Goal: Transaction & Acquisition: Purchase product/service

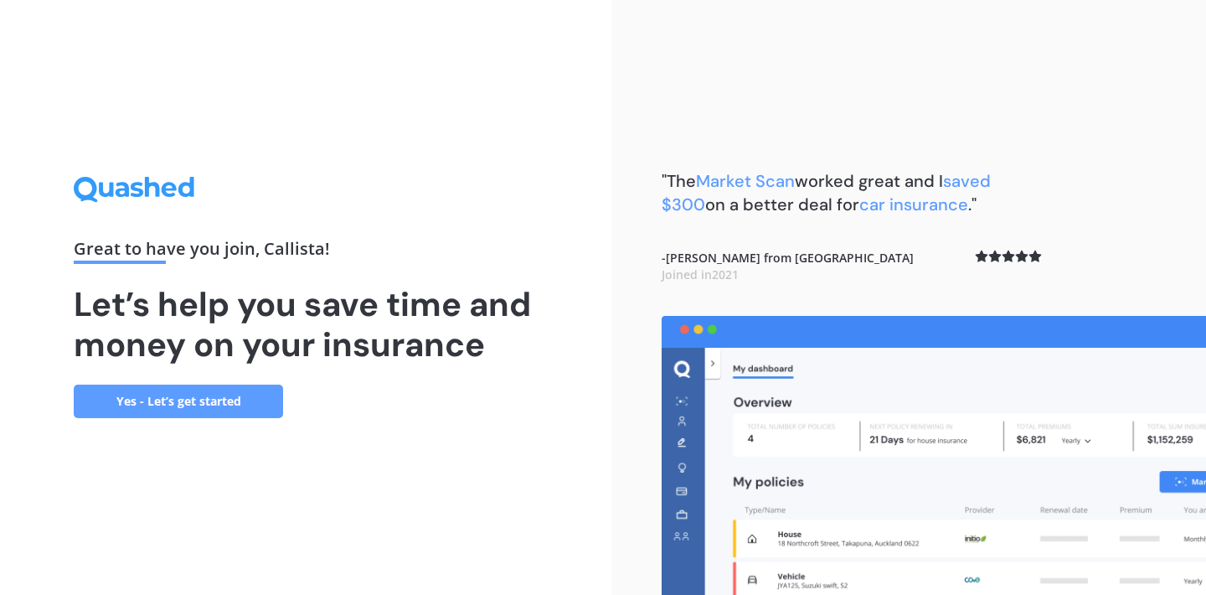
click at [210, 402] on link "Yes - Let’s get started" at bounding box center [178, 401] width 209 height 34
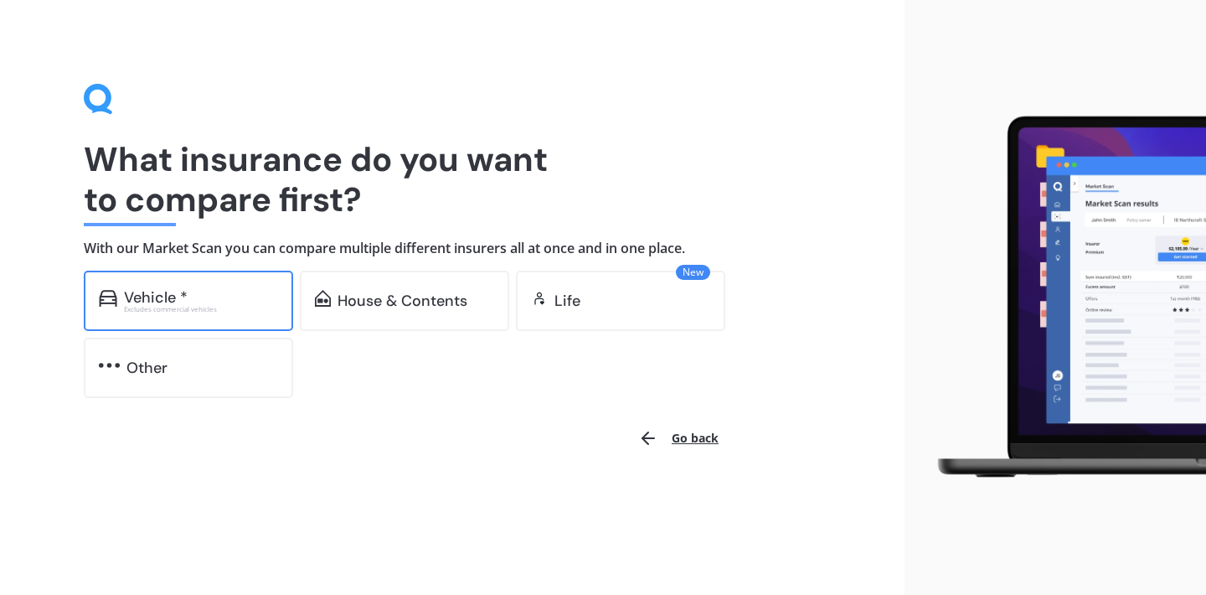
click at [194, 292] on div "Vehicle *" at bounding box center [201, 297] width 154 height 17
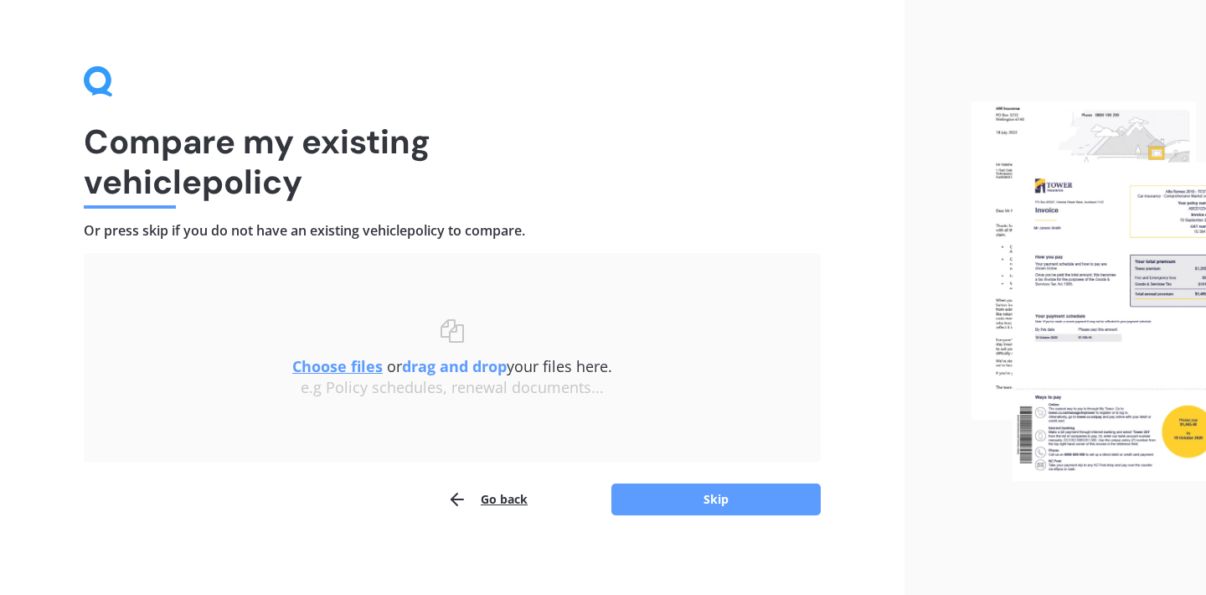
scroll to position [22, 0]
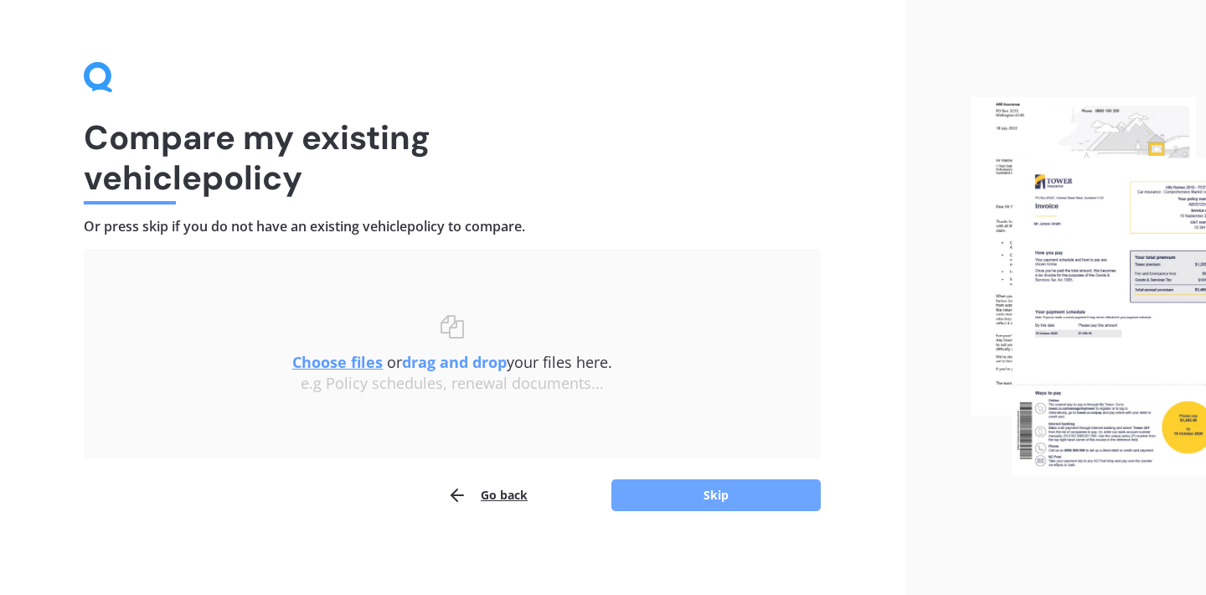
click at [674, 498] on button "Skip" at bounding box center [715, 495] width 209 height 32
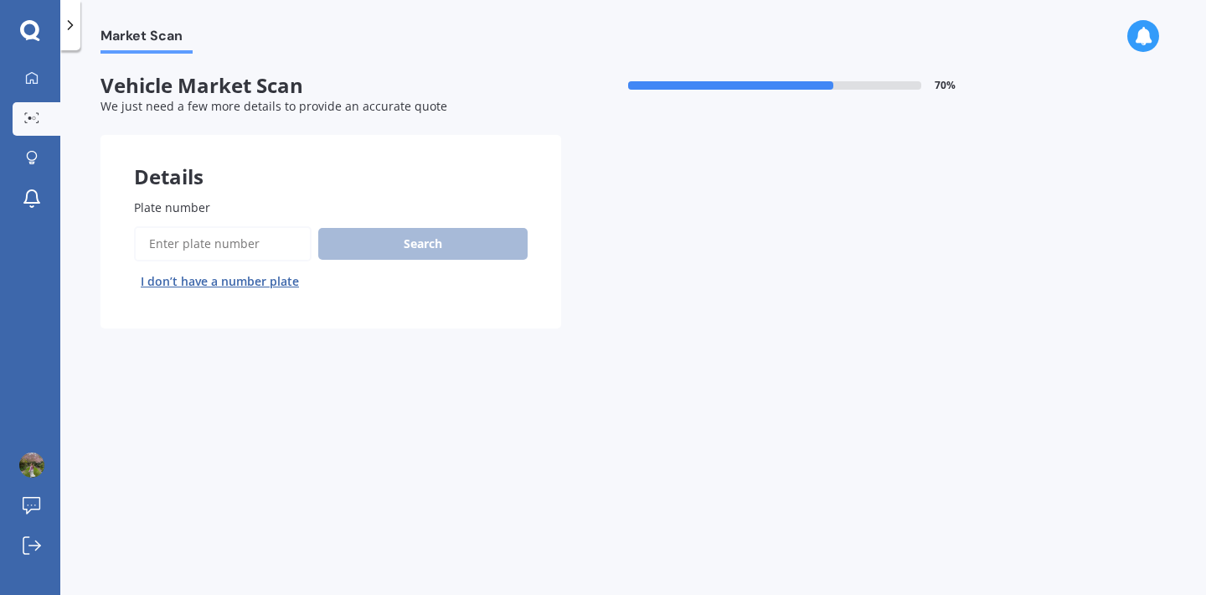
click at [254, 245] on input "Plate number" at bounding box center [223, 243] width 178 height 35
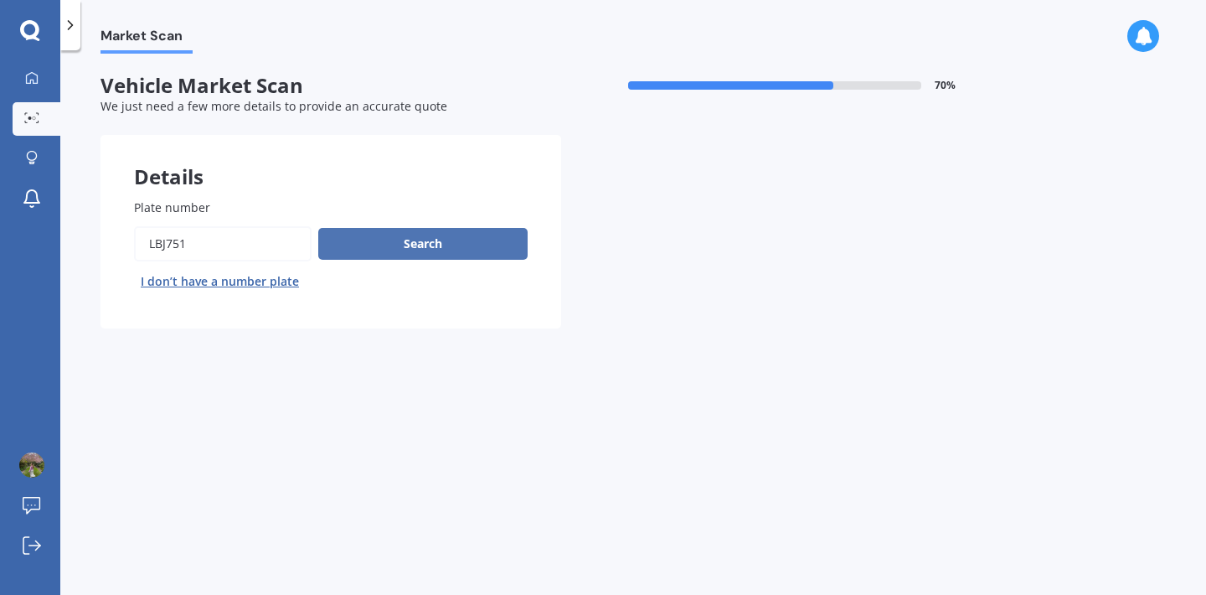
type input "lbj751"
click at [518, 250] on button "Search" at bounding box center [422, 244] width 209 height 32
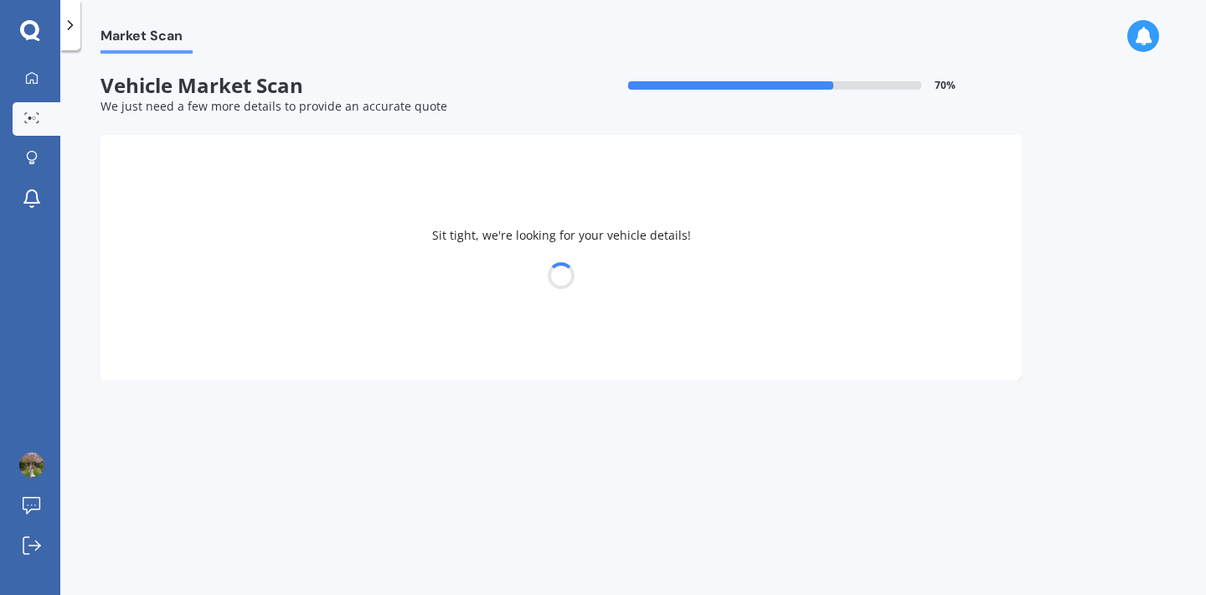
select select "MAZDA"
select select "DEMIO"
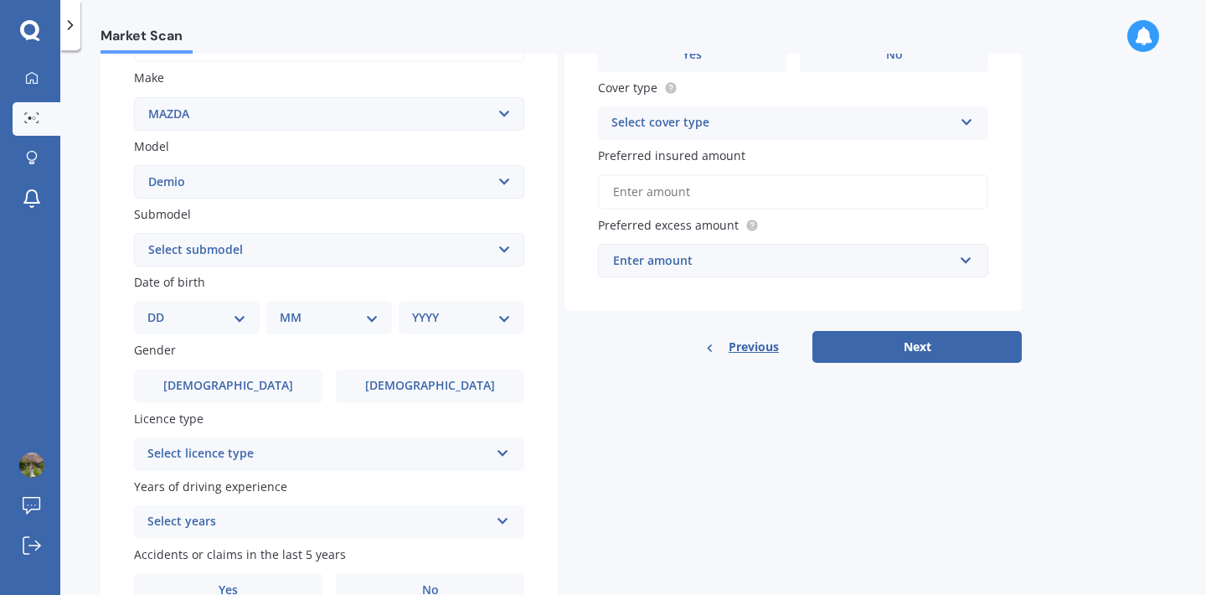
scroll to position [303, 0]
click at [219, 245] on select "Select submodel (All) Diesel Petrol XD Touring Turbo Diesel" at bounding box center [329, 249] width 390 height 34
select select "PETROL"
click at [171, 319] on select "DD 01 02 03 04 05 06 07 08 09 10 11 12 13 14 15 16 17 18 19 20 21 22 23 24 25 2…" at bounding box center [196, 316] width 99 height 18
select select "21"
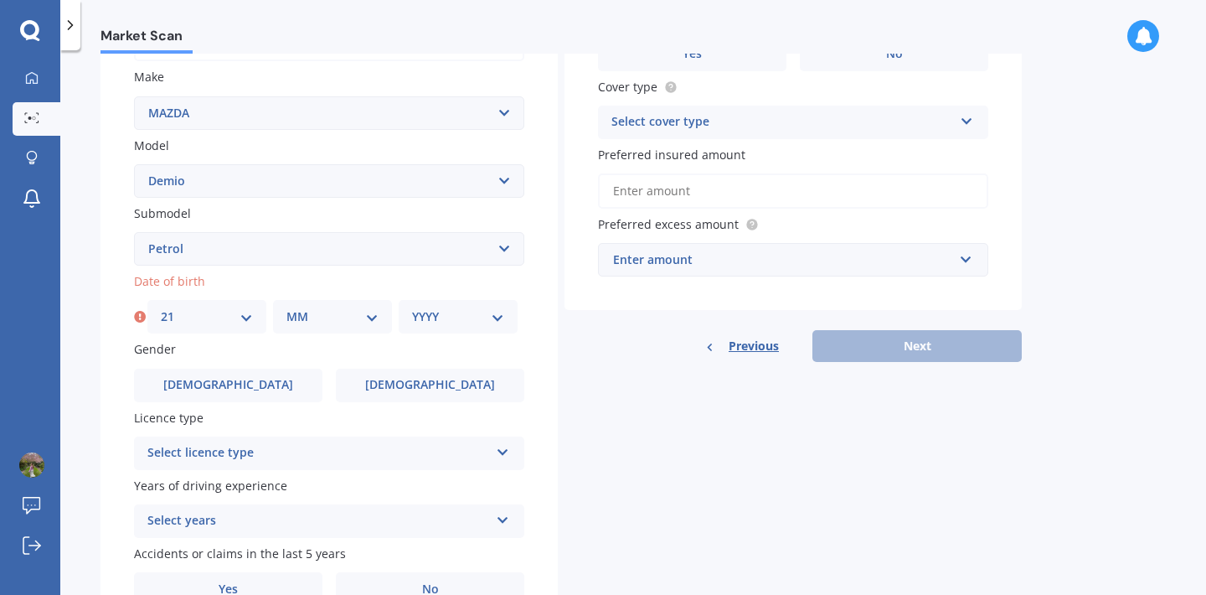
click at [305, 318] on select "MM 01 02 03 04 05 06 07 08 09 10 11 12" at bounding box center [332, 316] width 92 height 18
select select "06"
click at [439, 326] on select "YYYY 2025 2024 2023 2022 2021 2020 2019 2018 2017 2016 2015 2014 2013 2012 2011…" at bounding box center [458, 316] width 92 height 18
select select "2003"
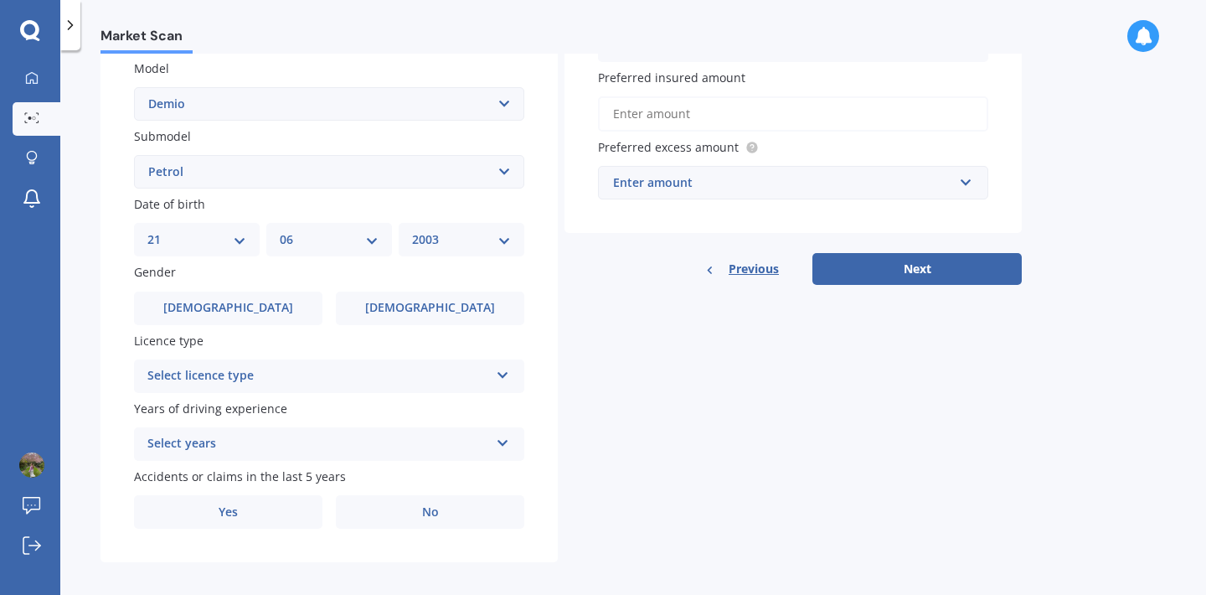
scroll to position [387, 0]
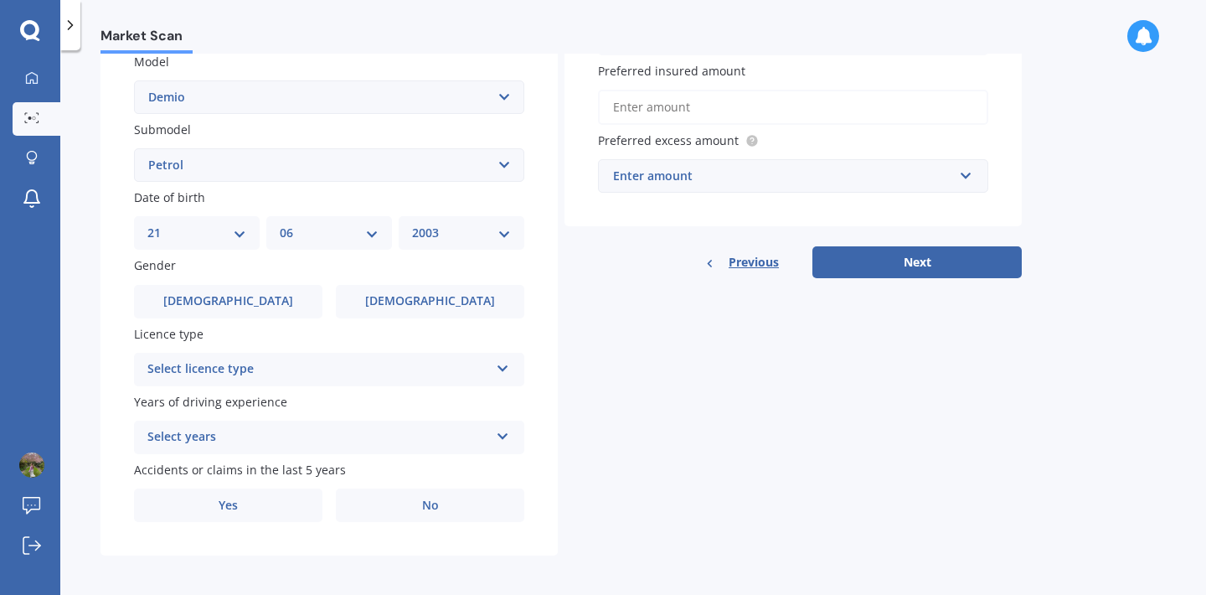
click at [408, 325] on div "Plate number Search I don’t have a number plate Year 2011 Make Select make AC A…" at bounding box center [329, 167] width 457 height 778
click at [408, 318] on label "Female" at bounding box center [430, 302] width 188 height 34
click at [0, 0] on input "Female" at bounding box center [0, 0] width 0 height 0
click at [319, 369] on div "Select licence type" at bounding box center [318, 369] width 342 height 20
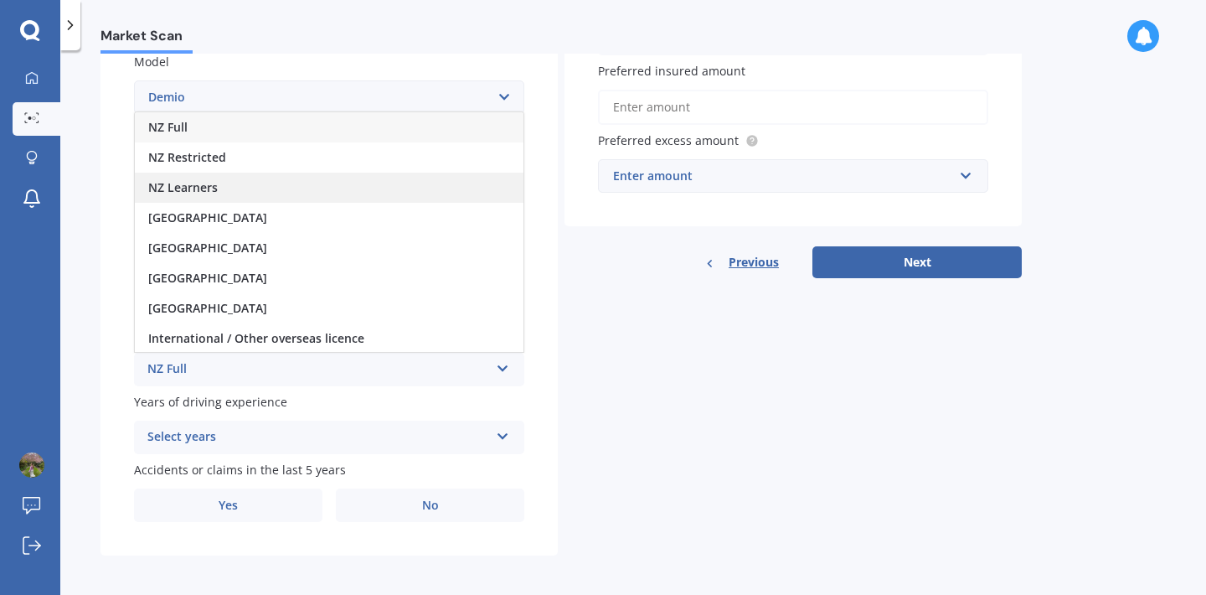
click at [201, 186] on span "NZ Learners" at bounding box center [183, 187] width 70 height 16
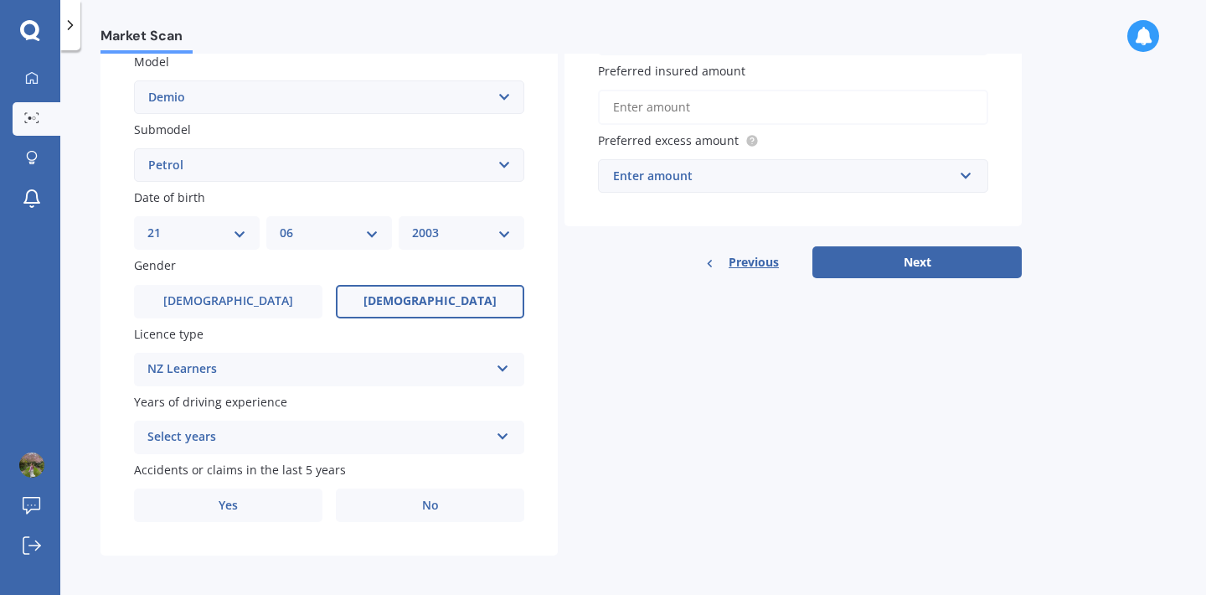
click at [243, 439] on div "Select years" at bounding box center [318, 437] width 342 height 20
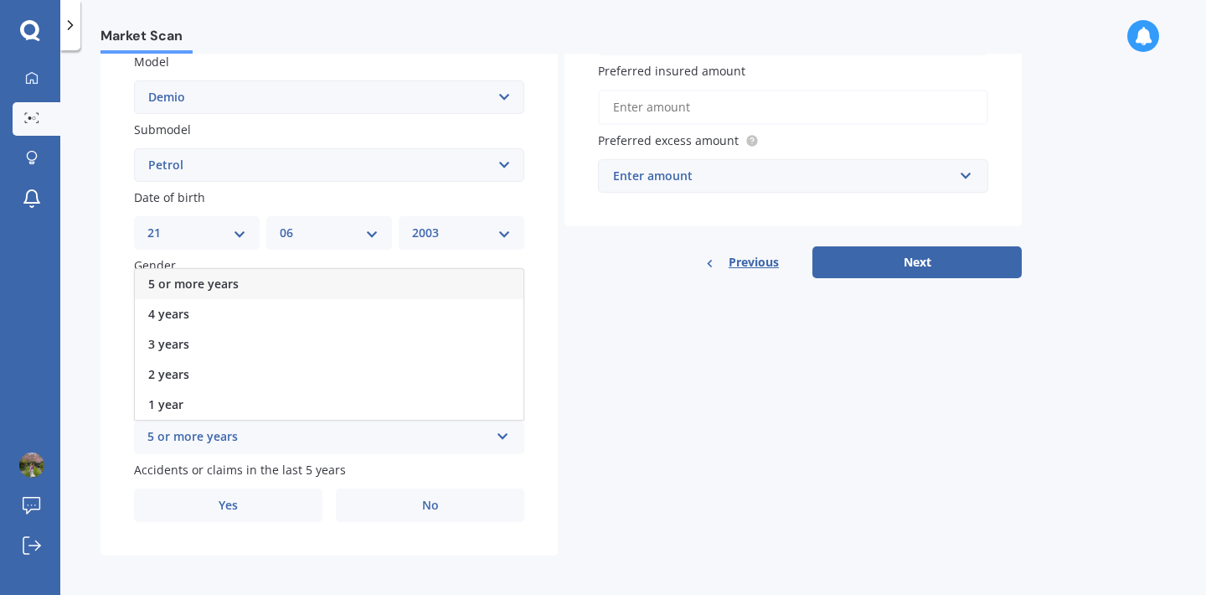
click at [184, 289] on span "5 or more years" at bounding box center [193, 284] width 90 height 16
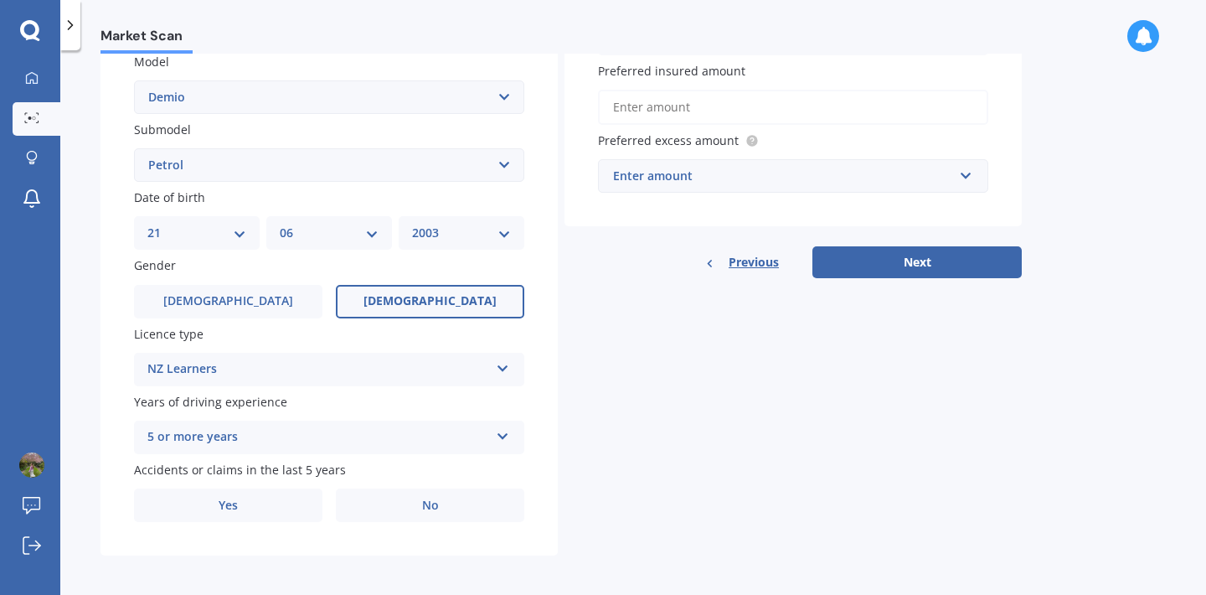
click at [223, 439] on div "5 or more years" at bounding box center [318, 437] width 342 height 20
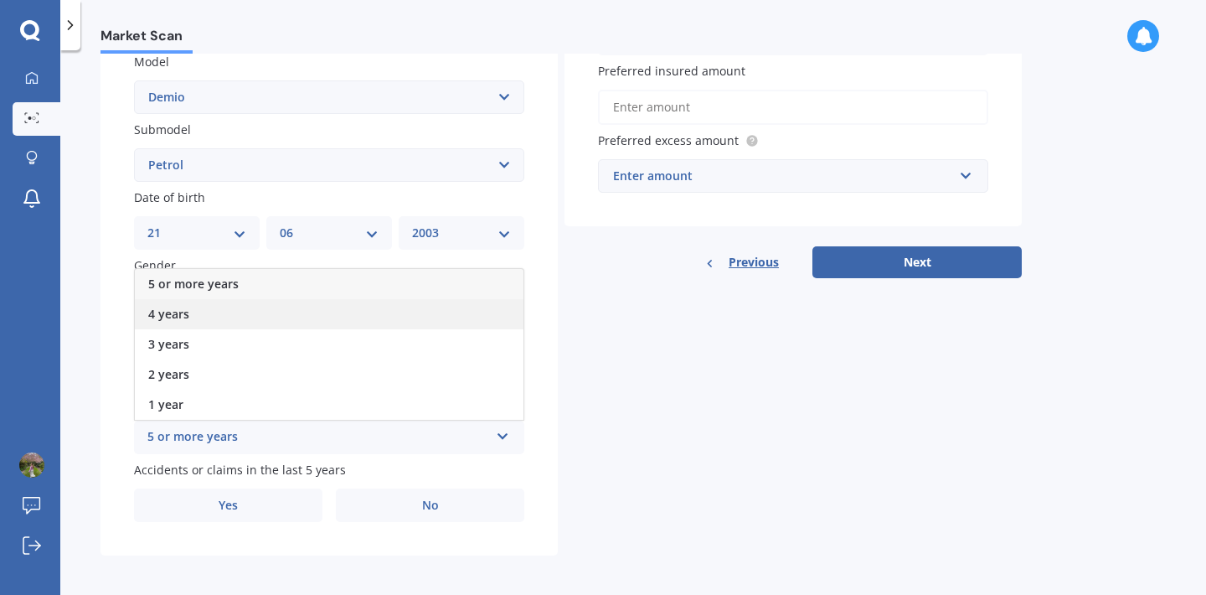
click at [199, 317] on div "4 years" at bounding box center [329, 314] width 389 height 30
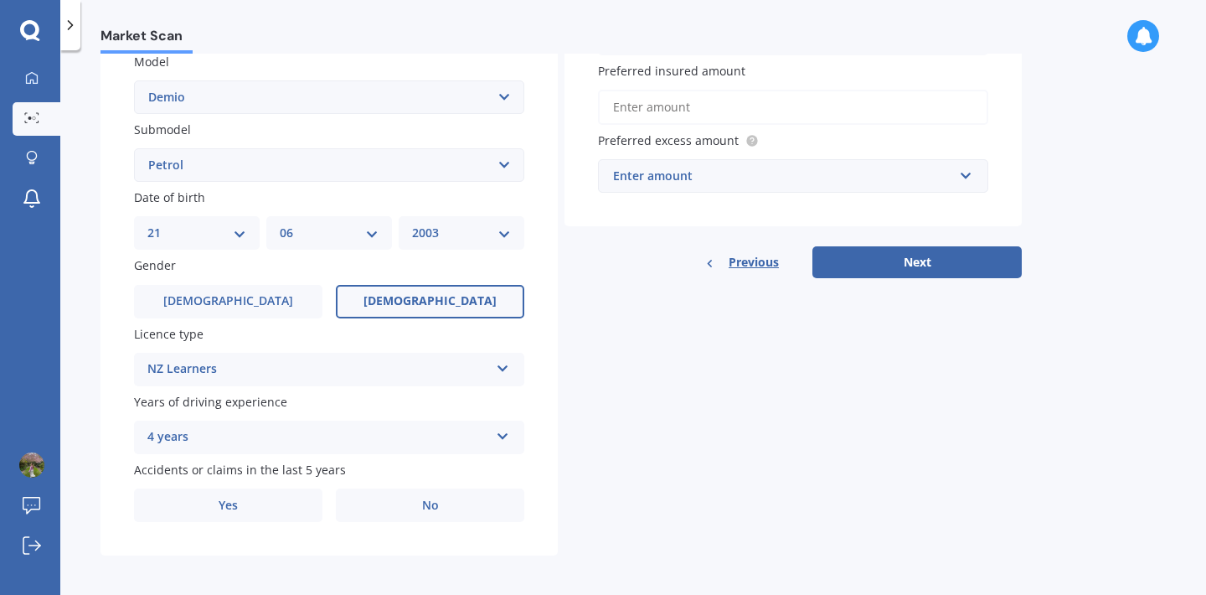
scroll to position [395, 0]
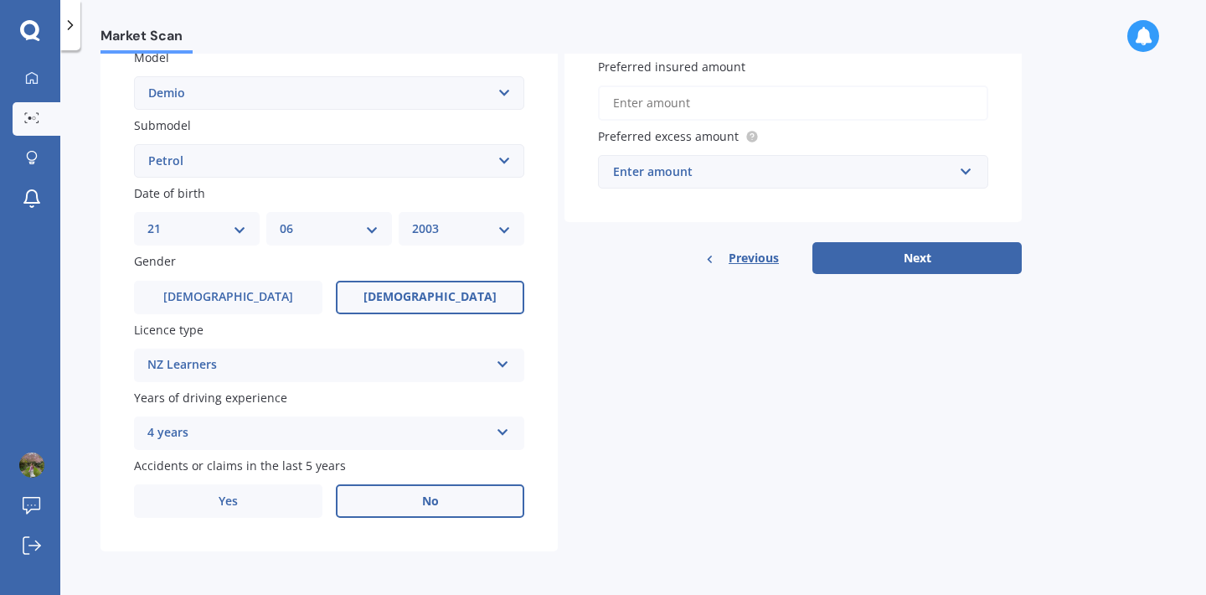
click at [396, 496] on label "No" at bounding box center [430, 501] width 188 height 34
click at [0, 0] on input "No" at bounding box center [0, 0] width 0 height 0
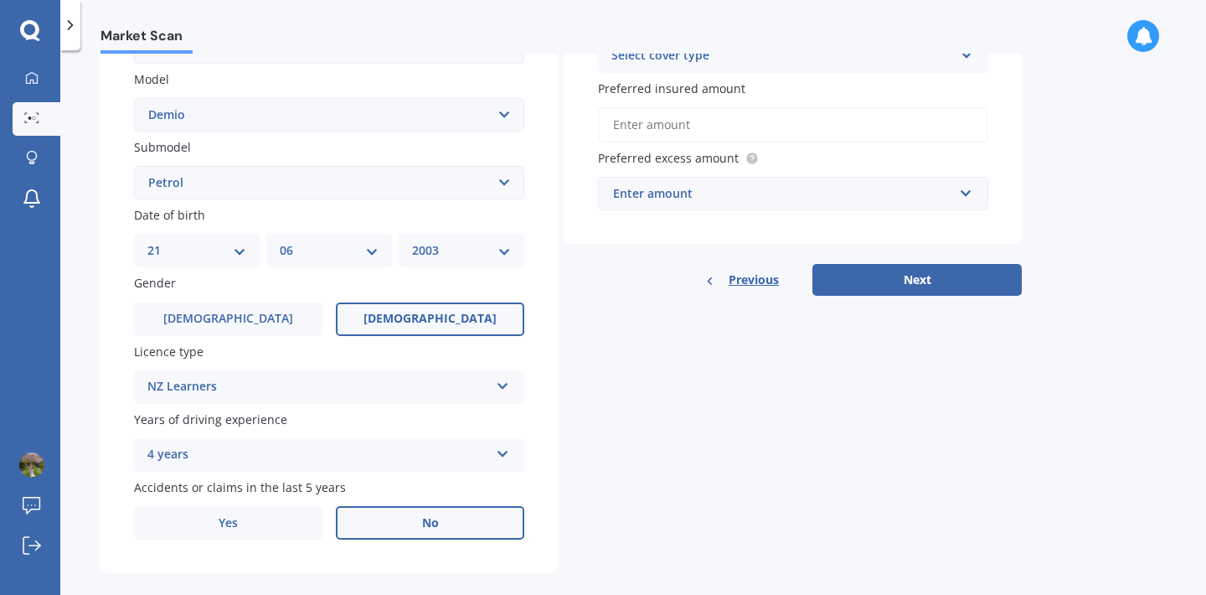
scroll to position [310, 0]
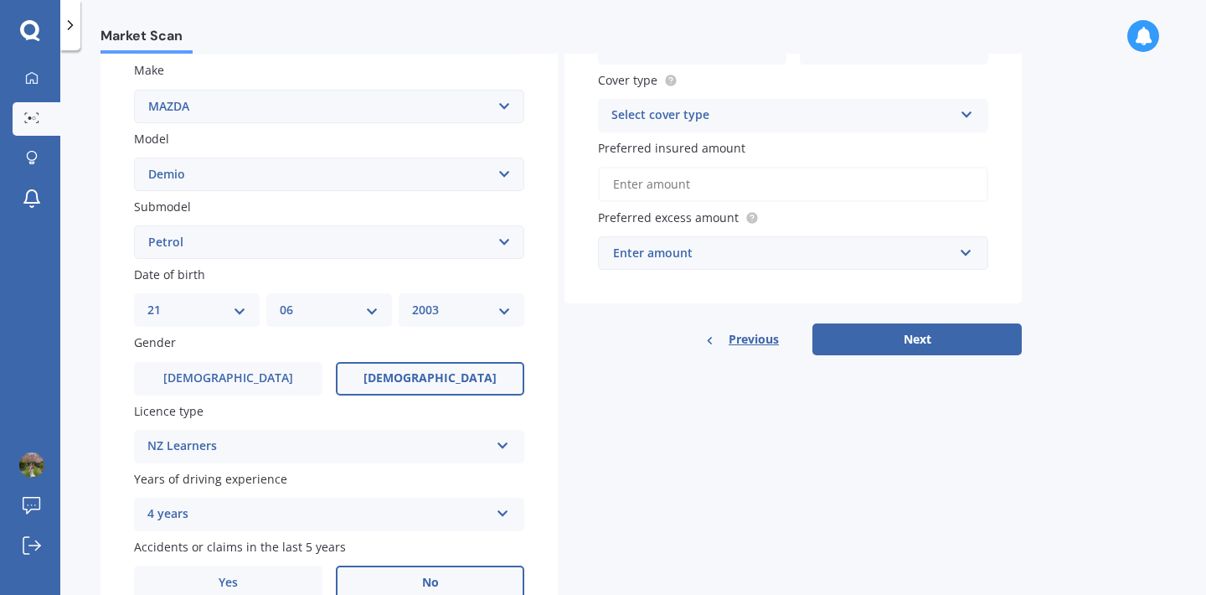
click at [766, 114] on div "Select cover type" at bounding box center [782, 116] width 342 height 20
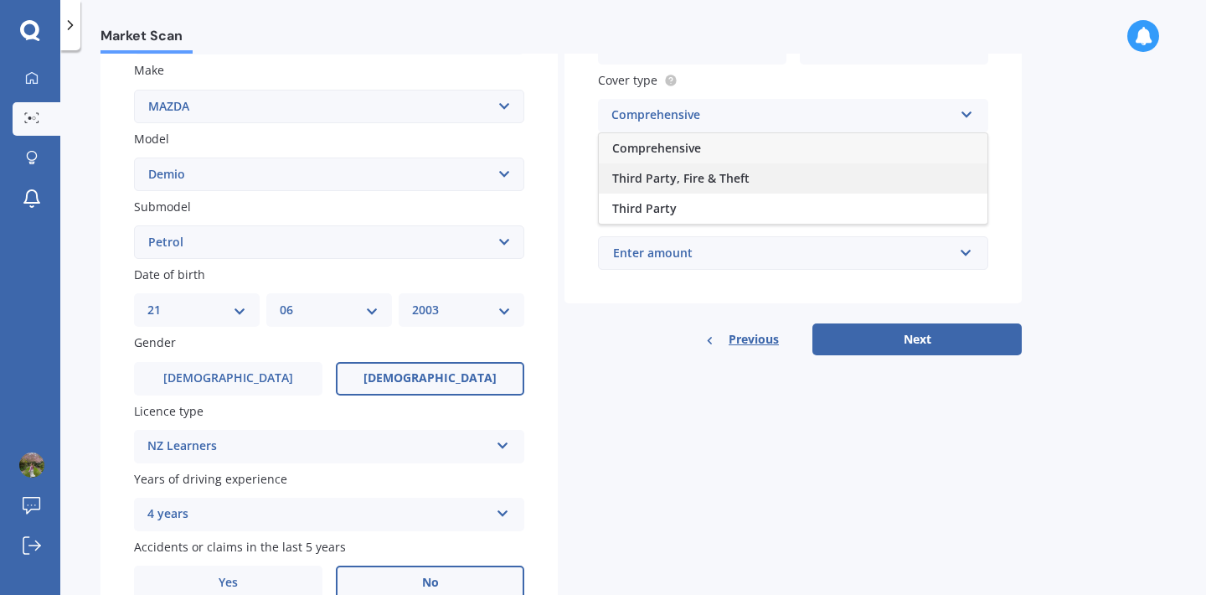
click at [709, 182] on span "Third Party, Fire & Theft" at bounding box center [680, 178] width 137 height 16
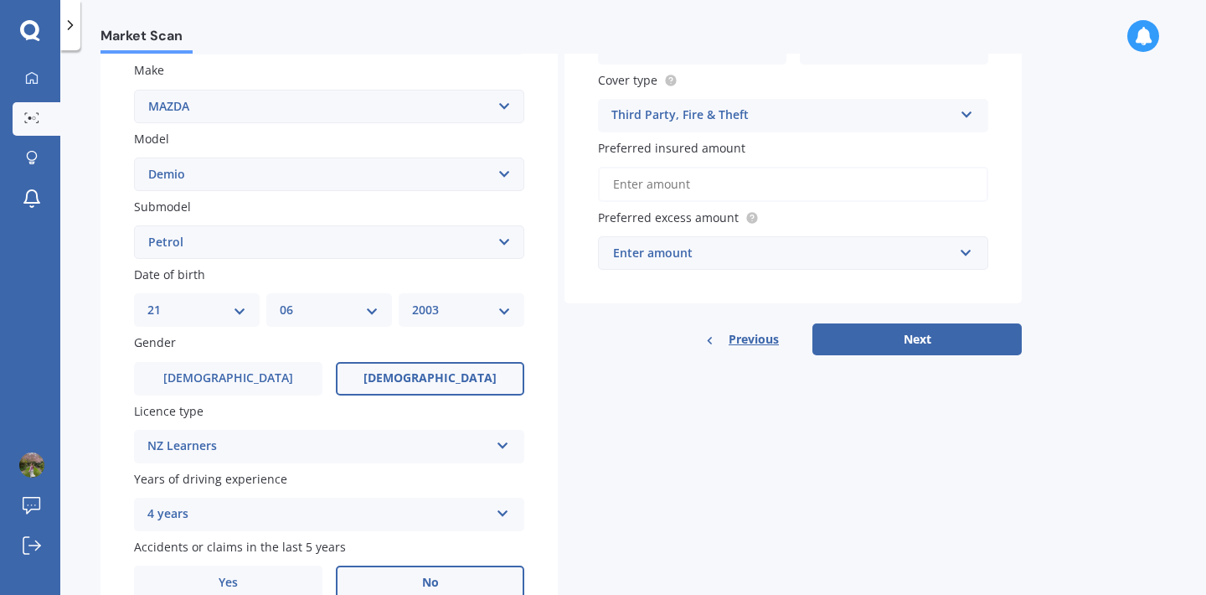
click at [678, 182] on input "Preferred insured amount" at bounding box center [793, 184] width 390 height 35
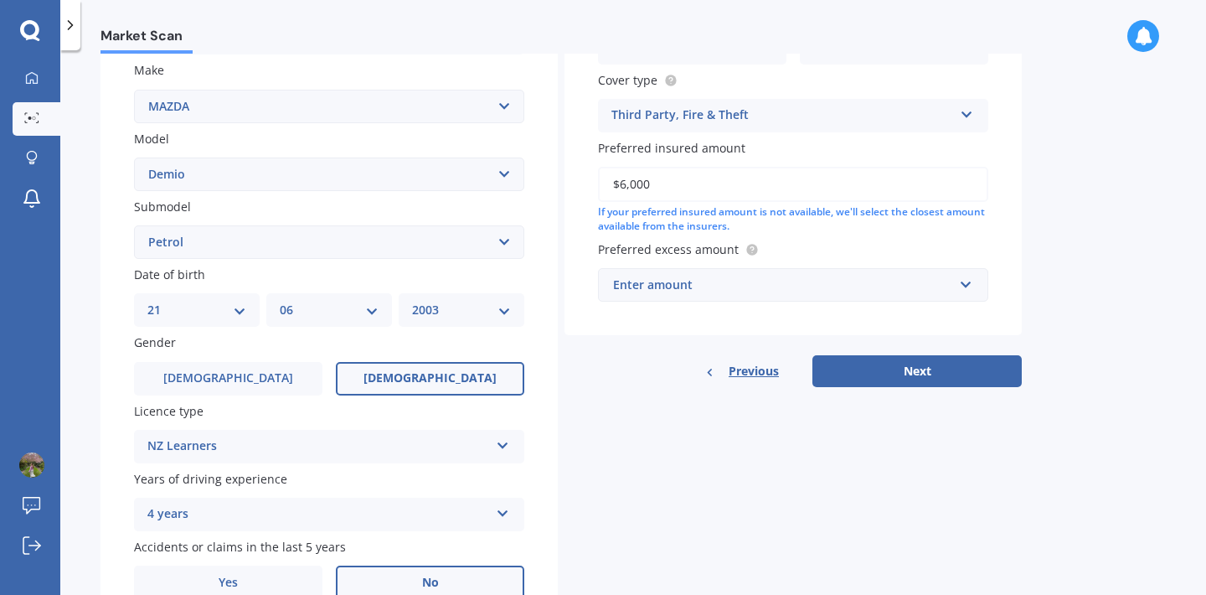
type input "$6,000"
click at [729, 300] on input "text" at bounding box center [787, 285] width 375 height 32
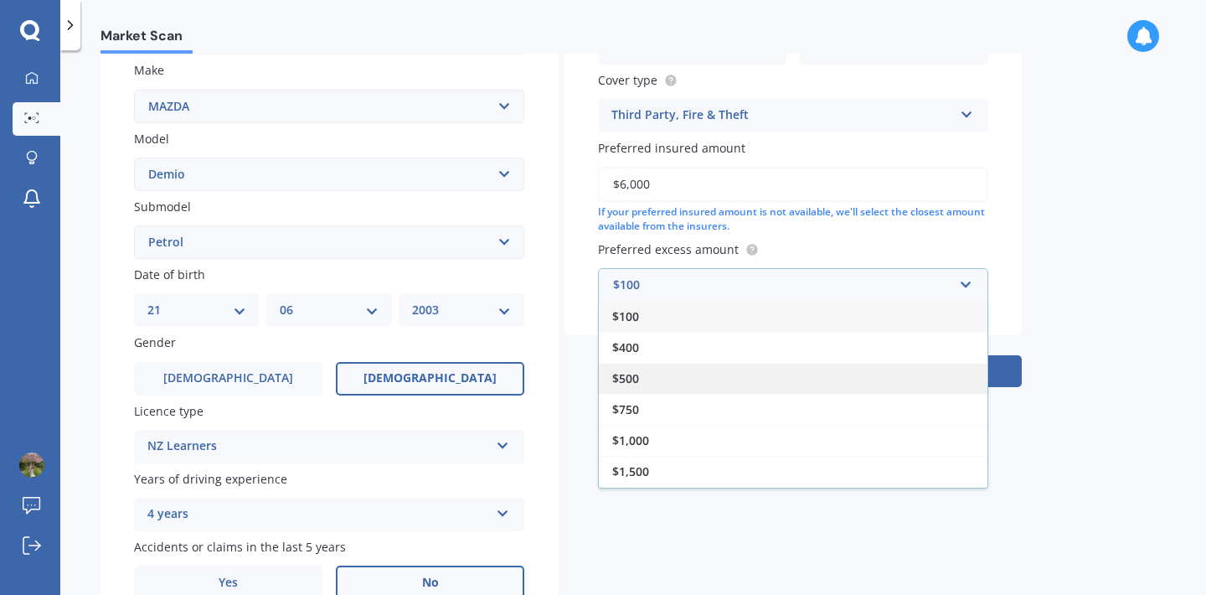
click at [635, 386] on span "$500" at bounding box center [625, 378] width 27 height 16
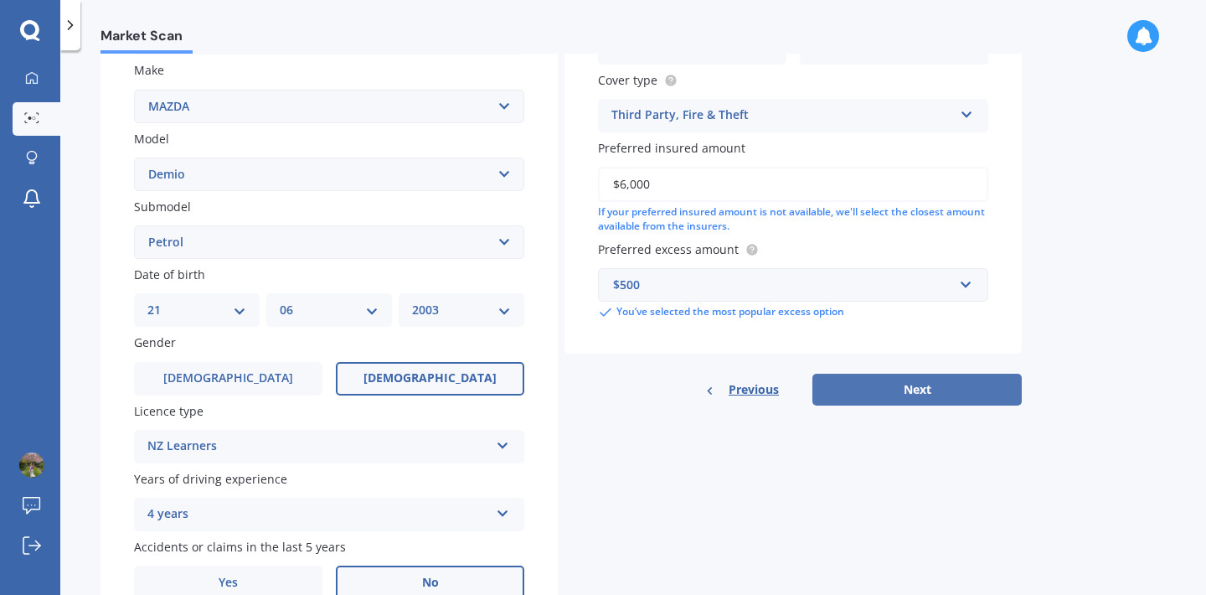
click at [892, 392] on button "Next" at bounding box center [916, 390] width 209 height 32
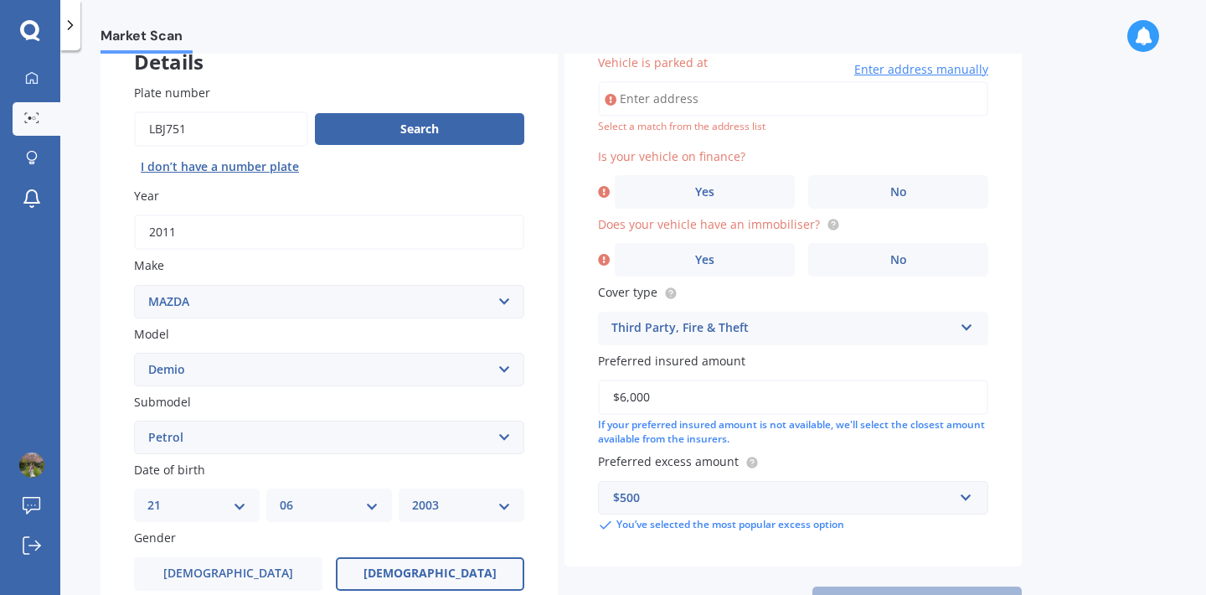
scroll to position [44, 0]
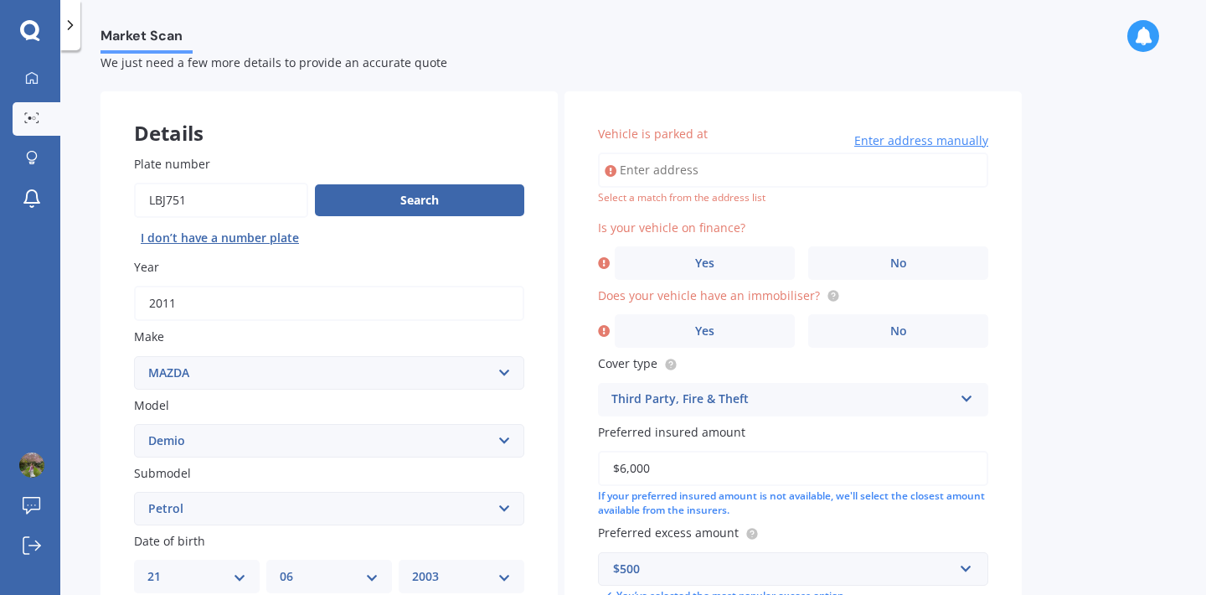
click at [670, 167] on input "Vehicle is parked at" at bounding box center [793, 169] width 390 height 35
type input "1/144 Saint Andrews Road, Epsom, Auckland 1023"
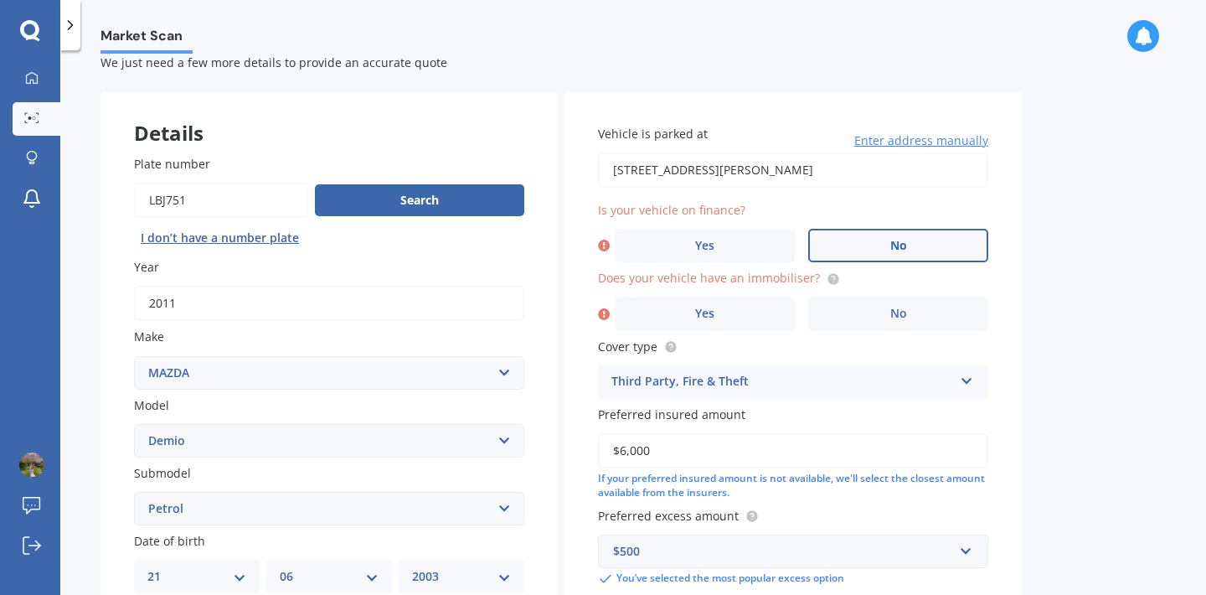
click at [862, 253] on label "No" at bounding box center [898, 246] width 180 height 34
click at [0, 0] on input "No" at bounding box center [0, 0] width 0 height 0
click at [908, 316] on label "No" at bounding box center [898, 314] width 180 height 34
click at [0, 0] on input "No" at bounding box center [0, 0] width 0 height 0
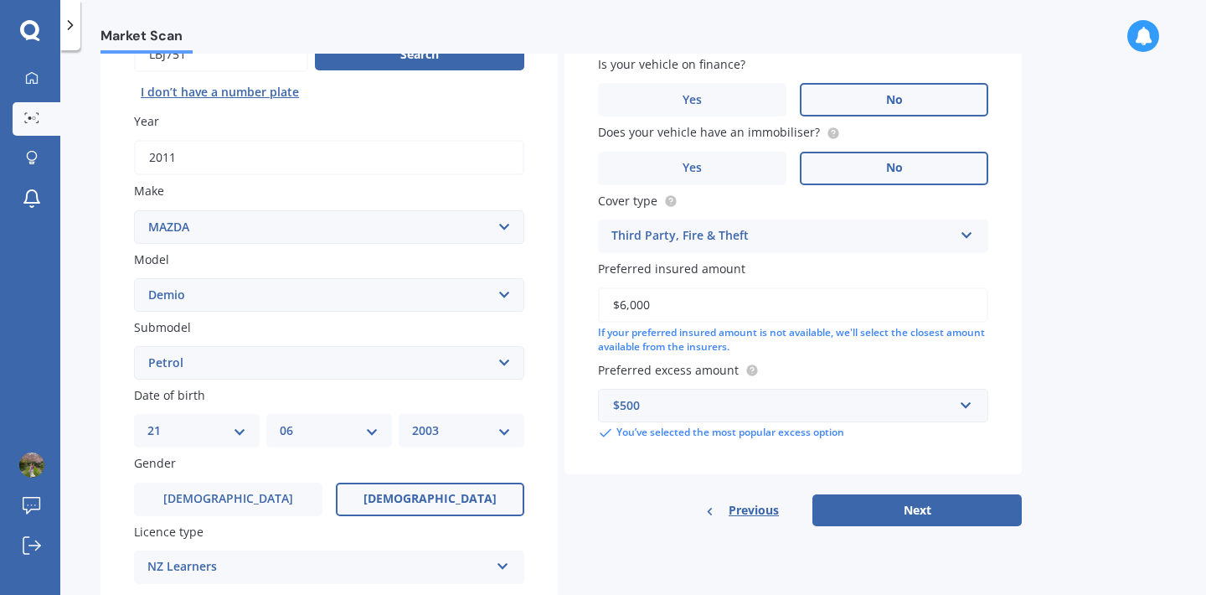
scroll to position [190, 0]
click at [929, 520] on button "Next" at bounding box center [916, 509] width 209 height 32
select select "21"
select select "06"
select select "2003"
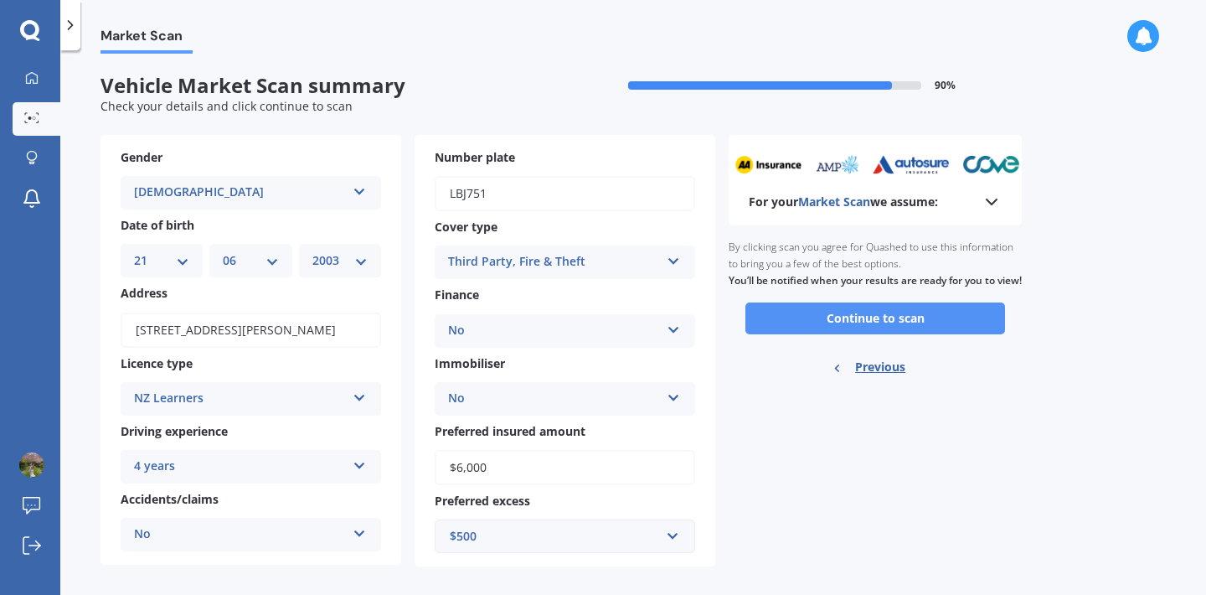
scroll to position [18, 0]
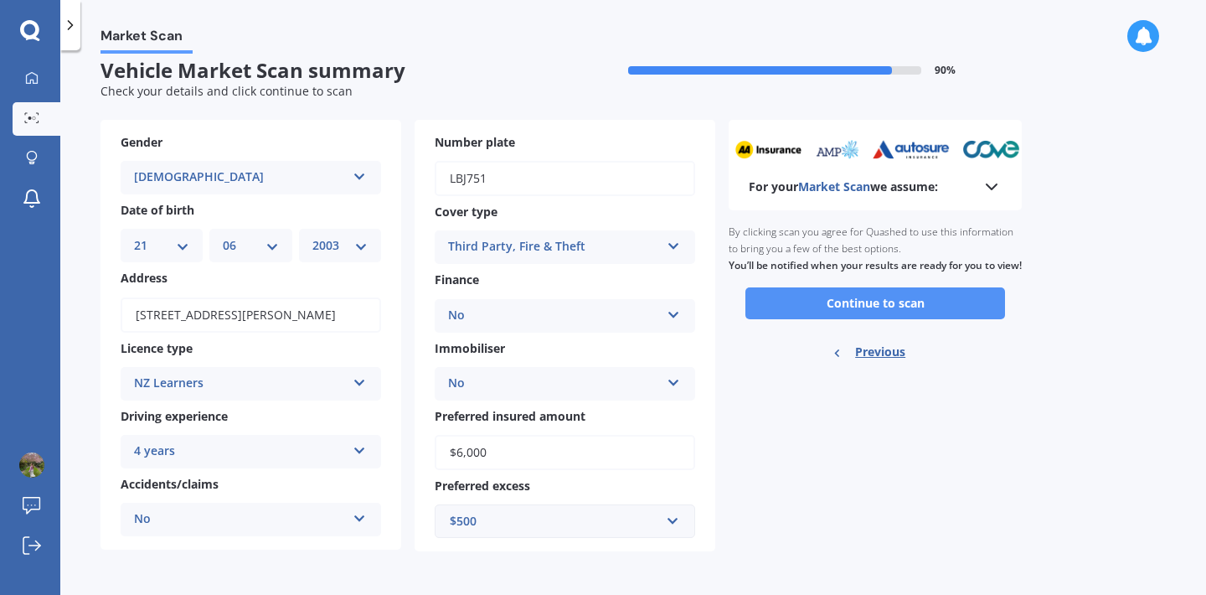
click at [849, 314] on button "Continue to scan" at bounding box center [875, 303] width 260 height 32
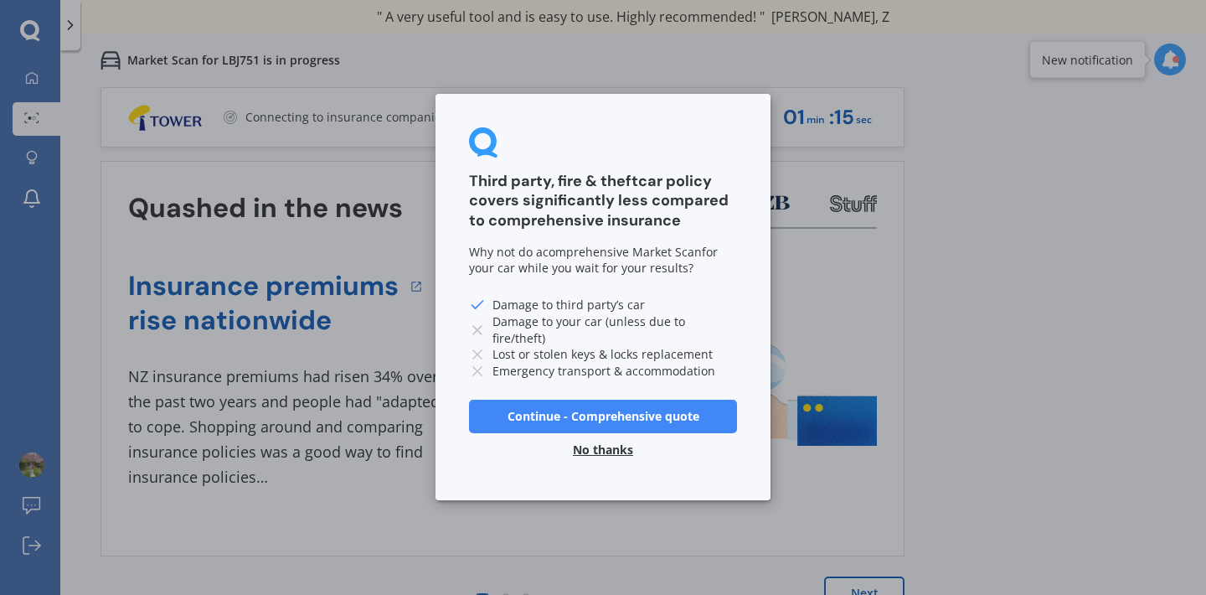
click at [601, 449] on button "No thanks" at bounding box center [603, 451] width 80 height 34
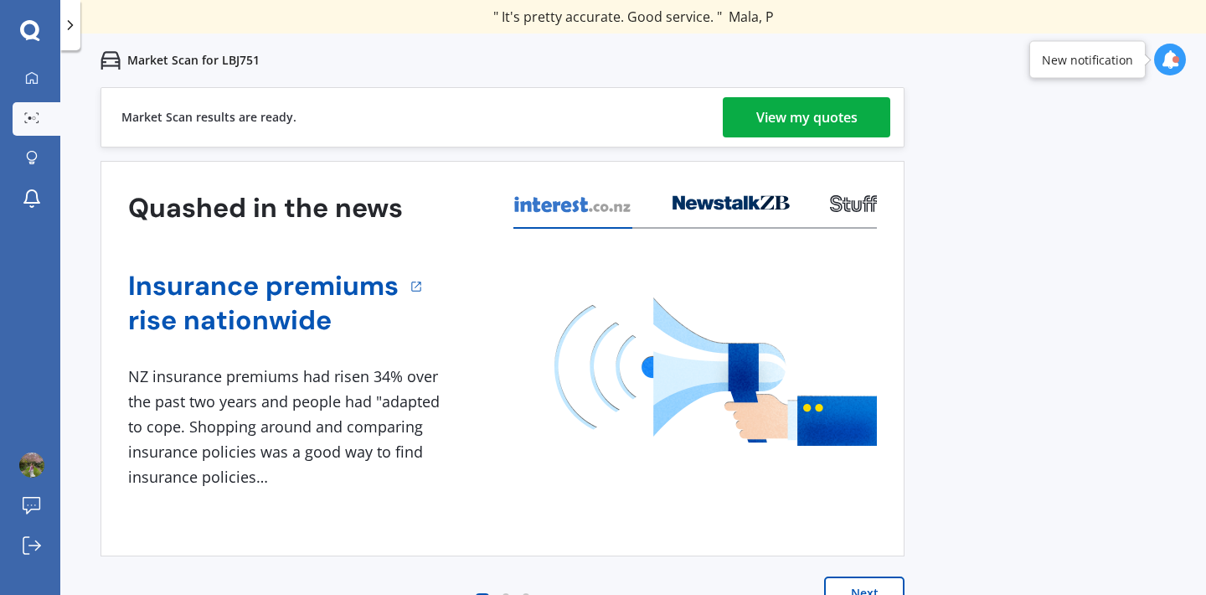
click at [791, 111] on div "View my quotes" at bounding box center [806, 117] width 101 height 40
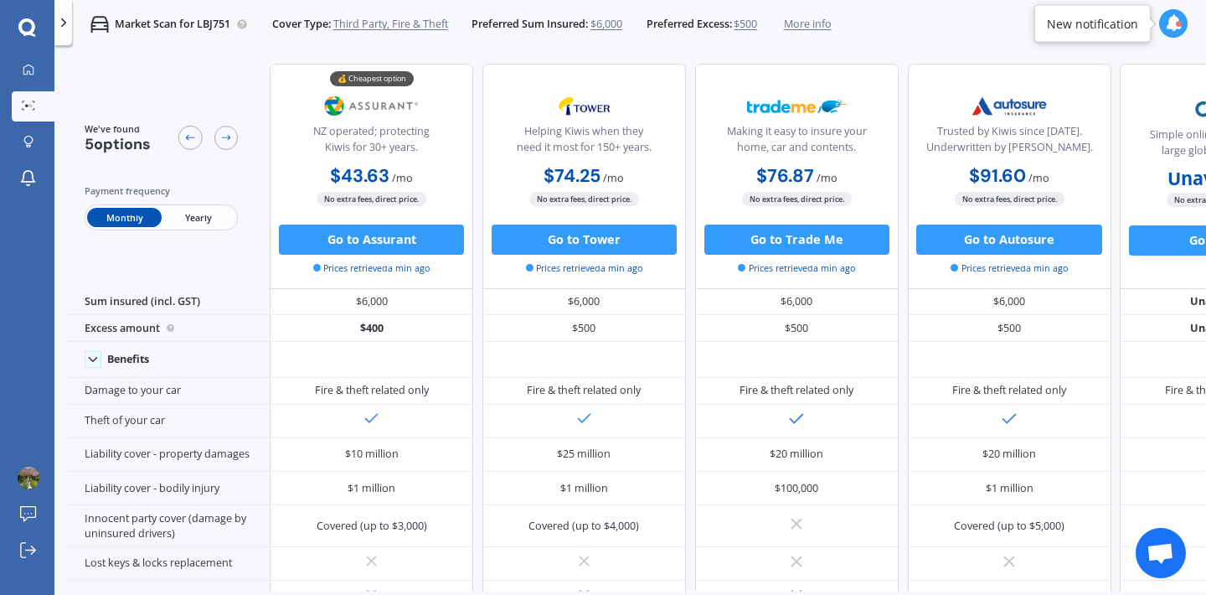
click at [206, 223] on span "Yearly" at bounding box center [199, 217] width 74 height 19
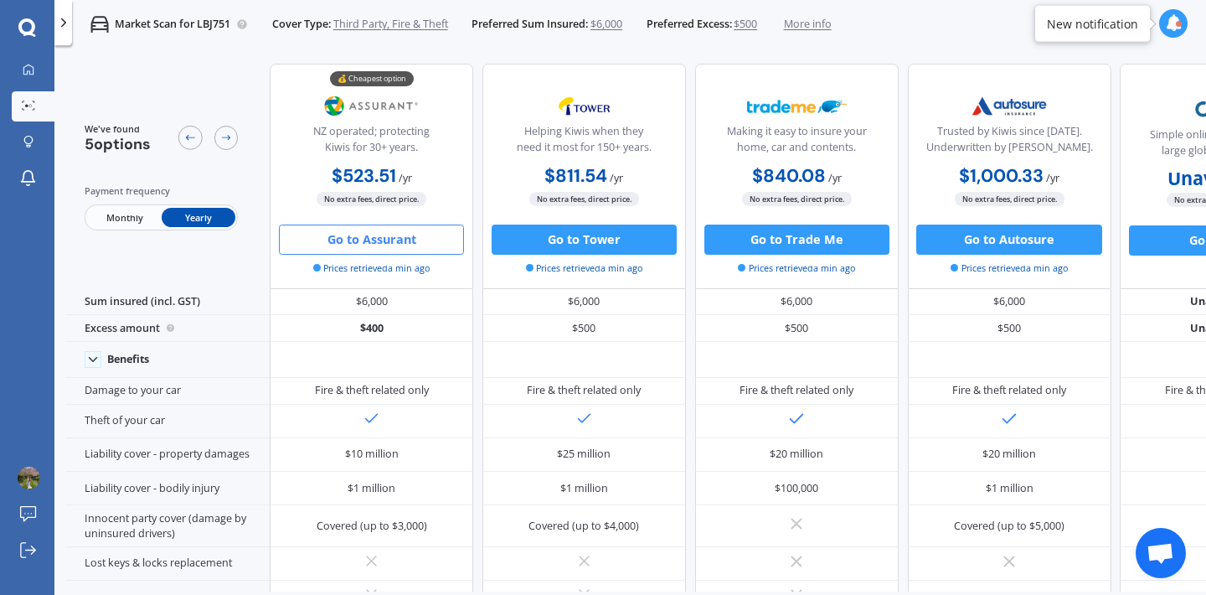
click at [383, 247] on button "Go to Assurant" at bounding box center [371, 239] width 185 height 30
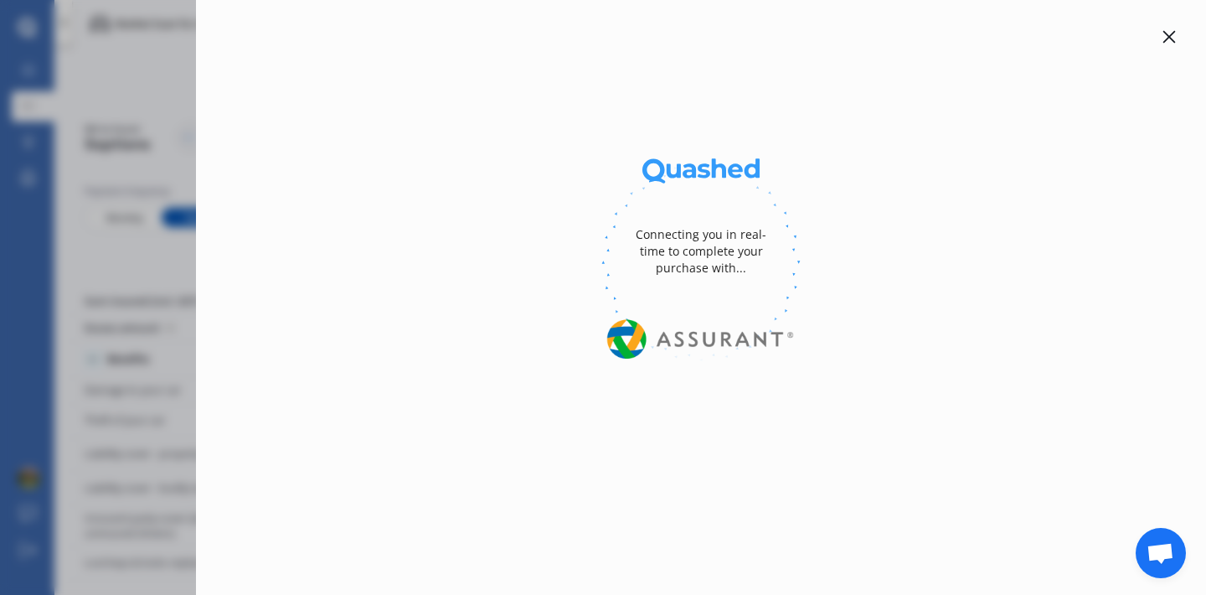
select select "Yearly"
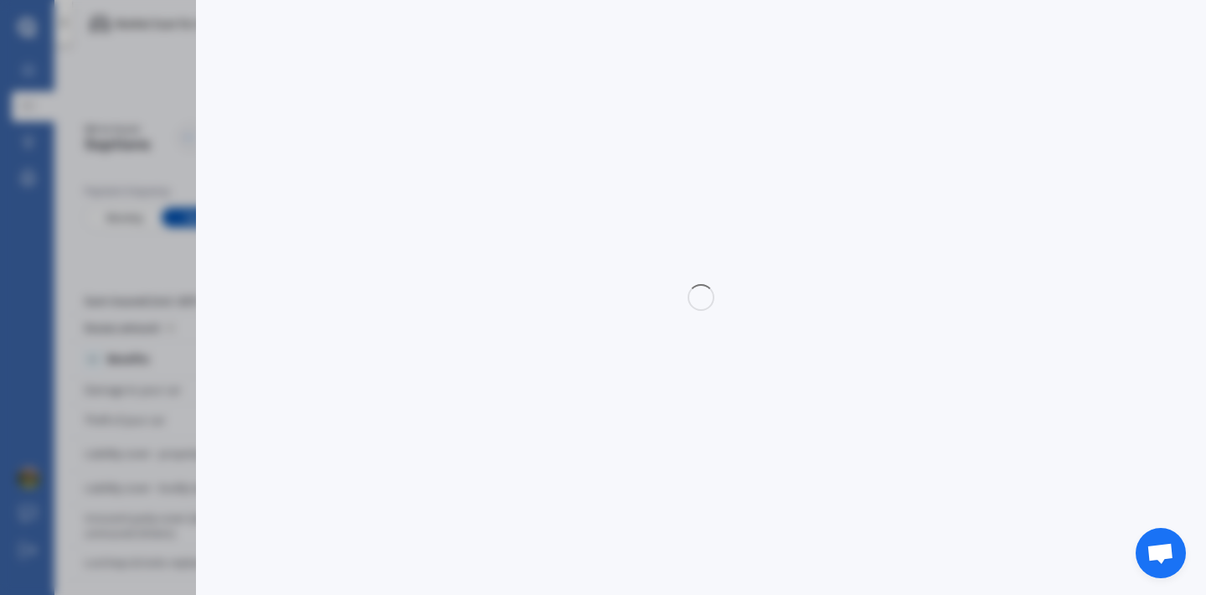
select select "3rd partyfiretheft"
select select "0"
select select "Auckland City"
select select "MAZDA"
select select "DEMIO"
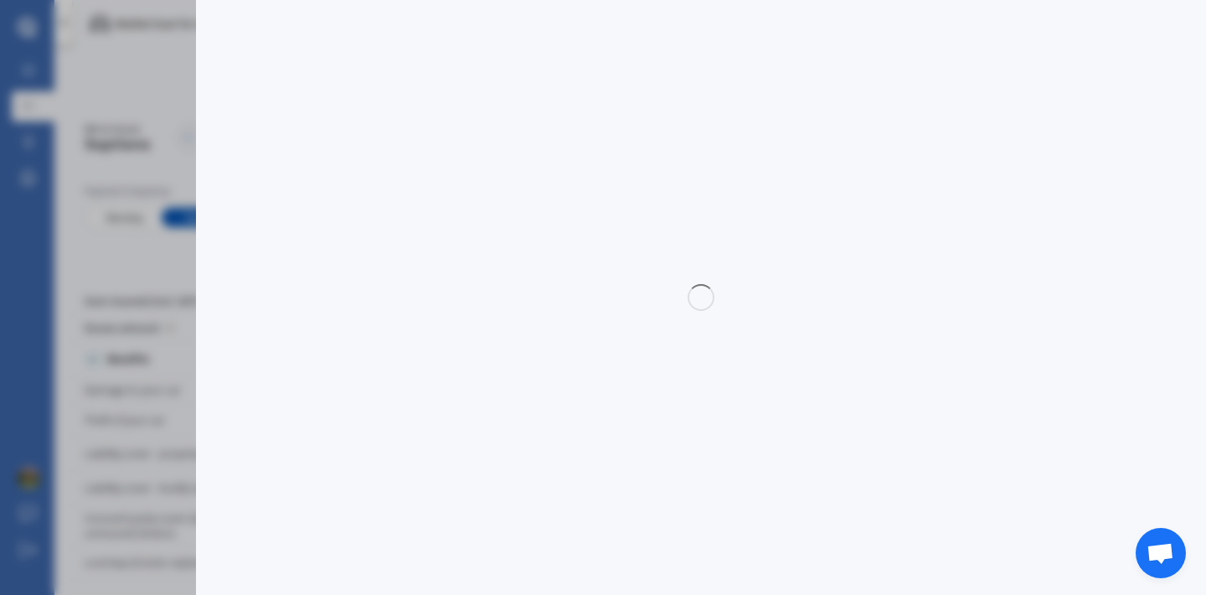
select select "PETROL"
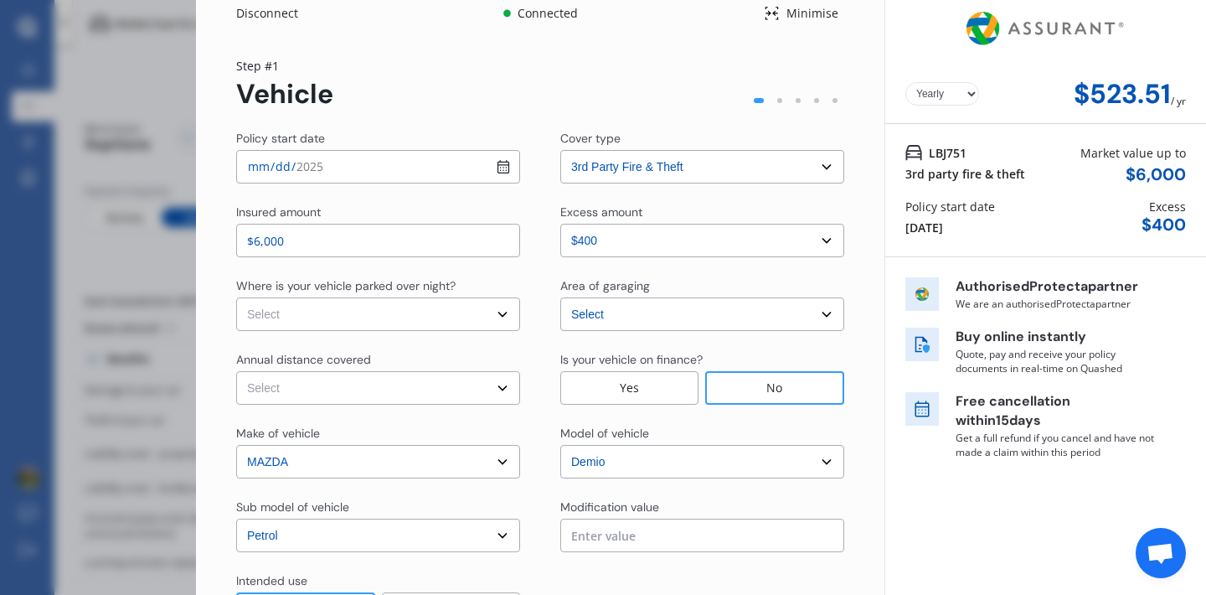
scroll to position [13, 0]
